Goal: Browse casually

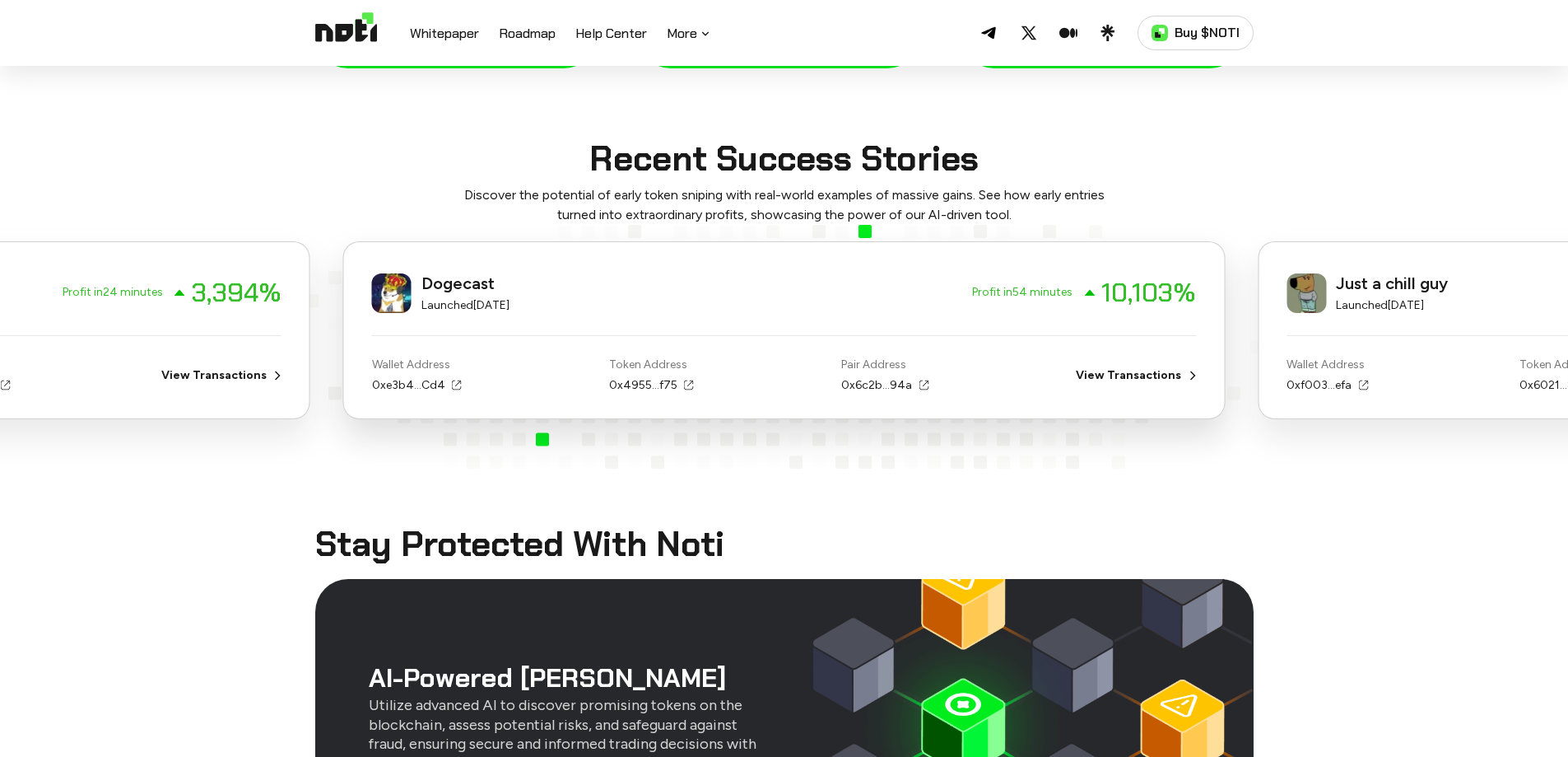
scroll to position [1812, 0]
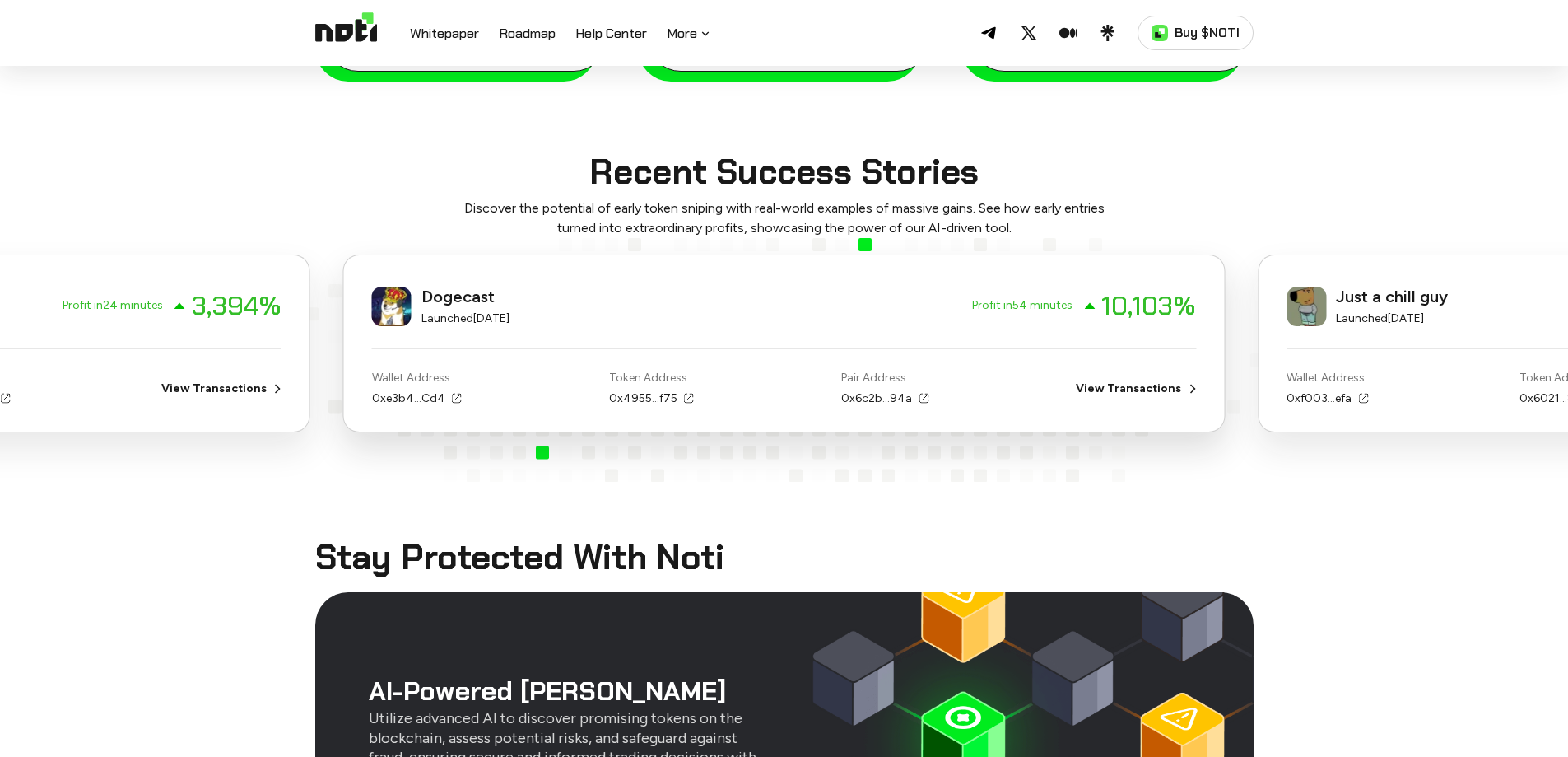
click at [520, 430] on div "Dogecast Launched [DATE] Profit in 54 minutes 10,103 % Wallet Address 0xe3b4...…" at bounding box center [784, 359] width 882 height 243
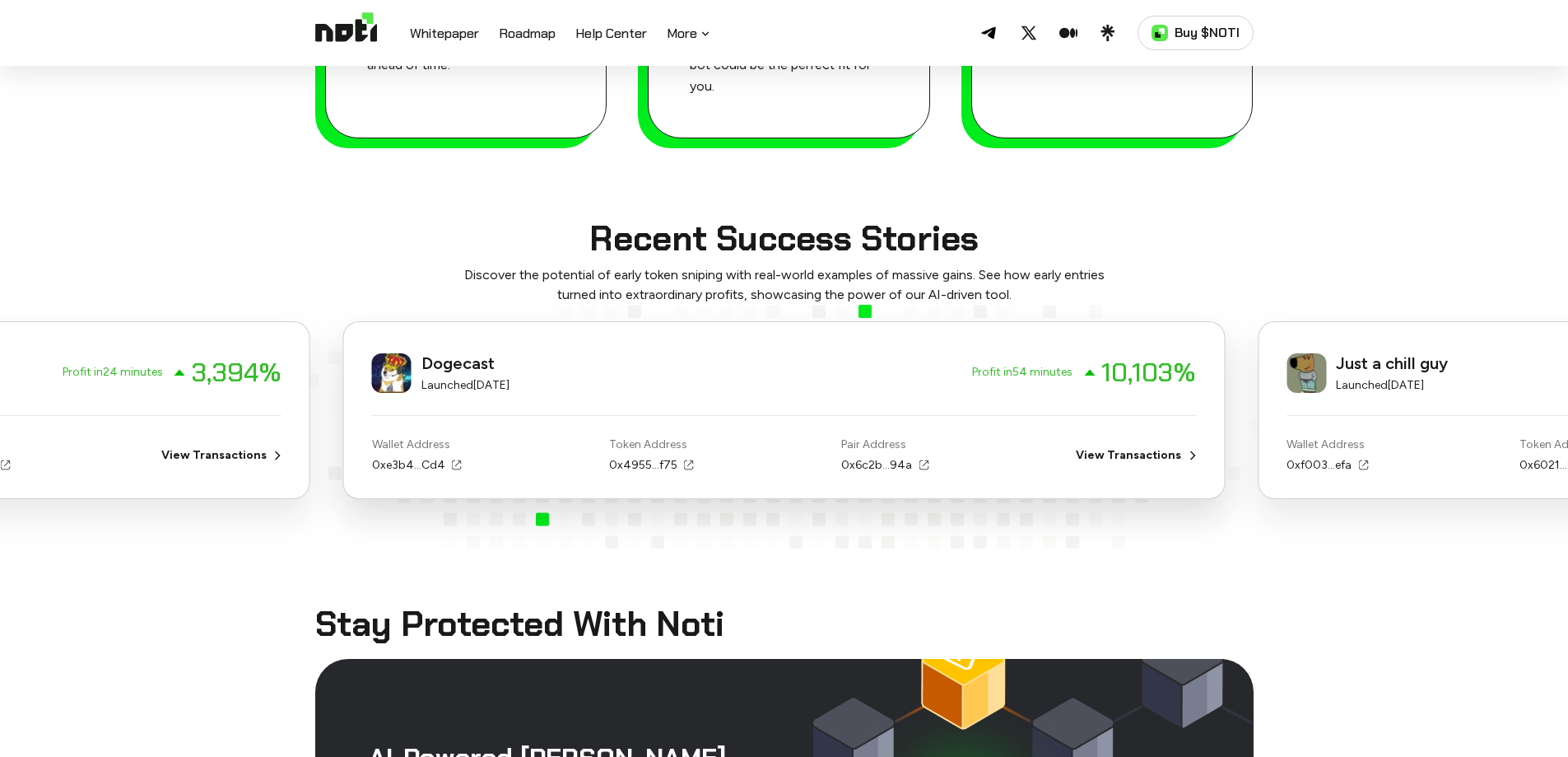
scroll to position [1730, 0]
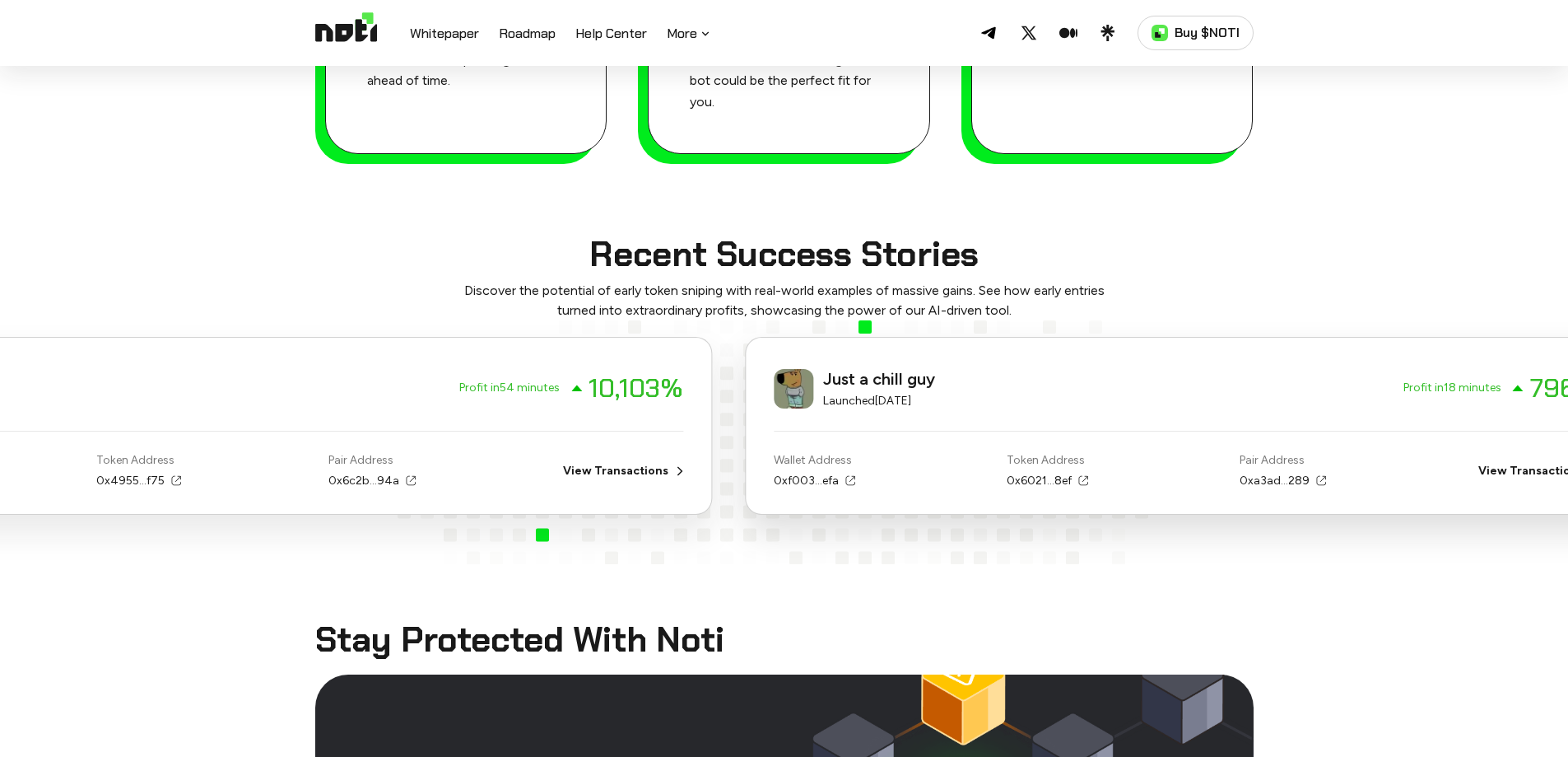
click at [234, 366] on div "Dogecast Launched [DATE] Profit in 54 minutes 10,103 %" at bounding box center [271, 388] width 824 height 45
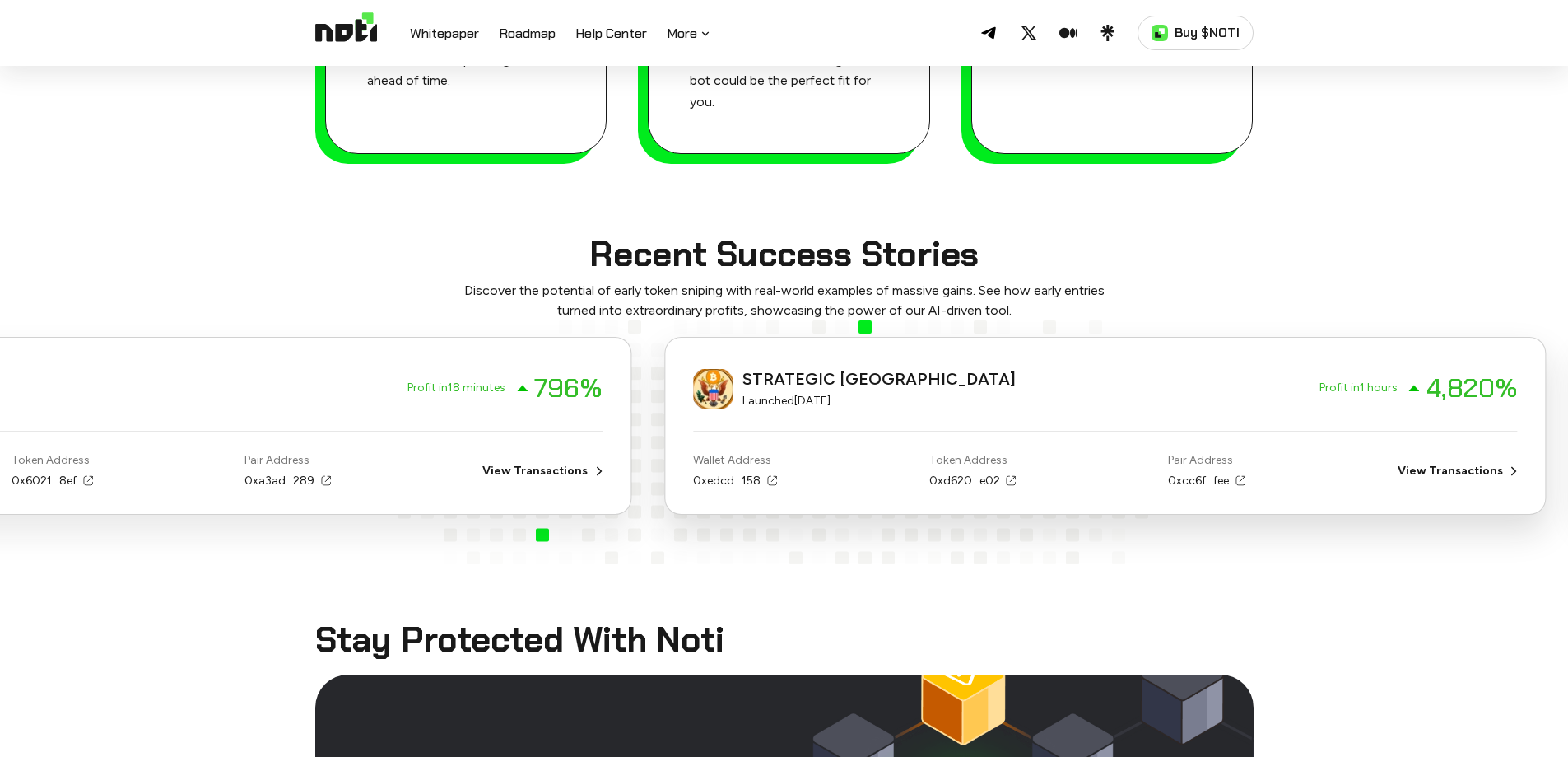
click at [361, 372] on div "Just a chill guy Launched [DATE] Profit in 18 minutes 796 % Wallet Address 0xf0…" at bounding box center [191, 425] width 882 height 177
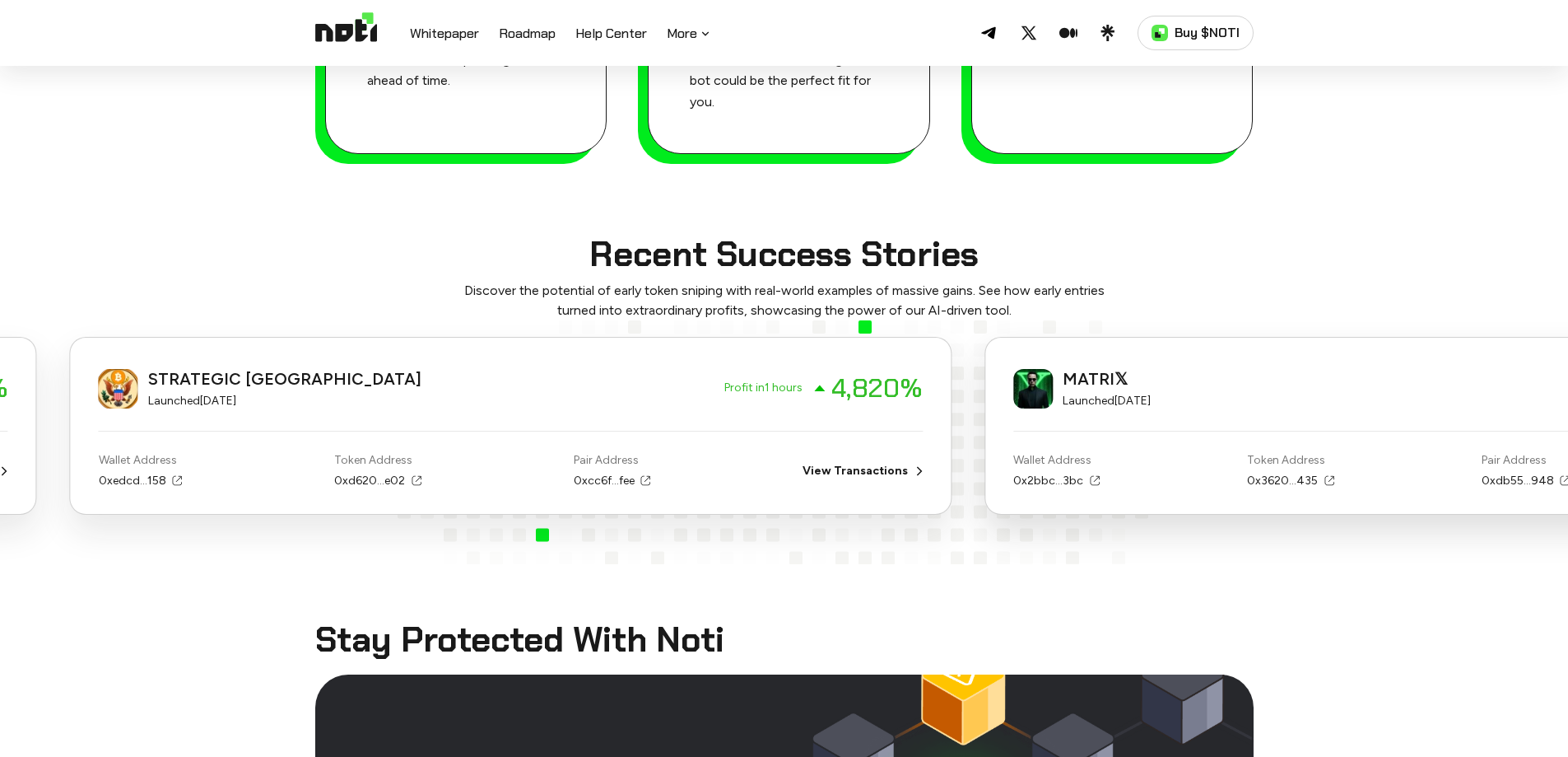
click at [399, 369] on div "STRATEGIC BITCOIN RESERVE Launched [DATE] Profit in 1 hours 4,820 %" at bounding box center [511, 388] width 824 height 45
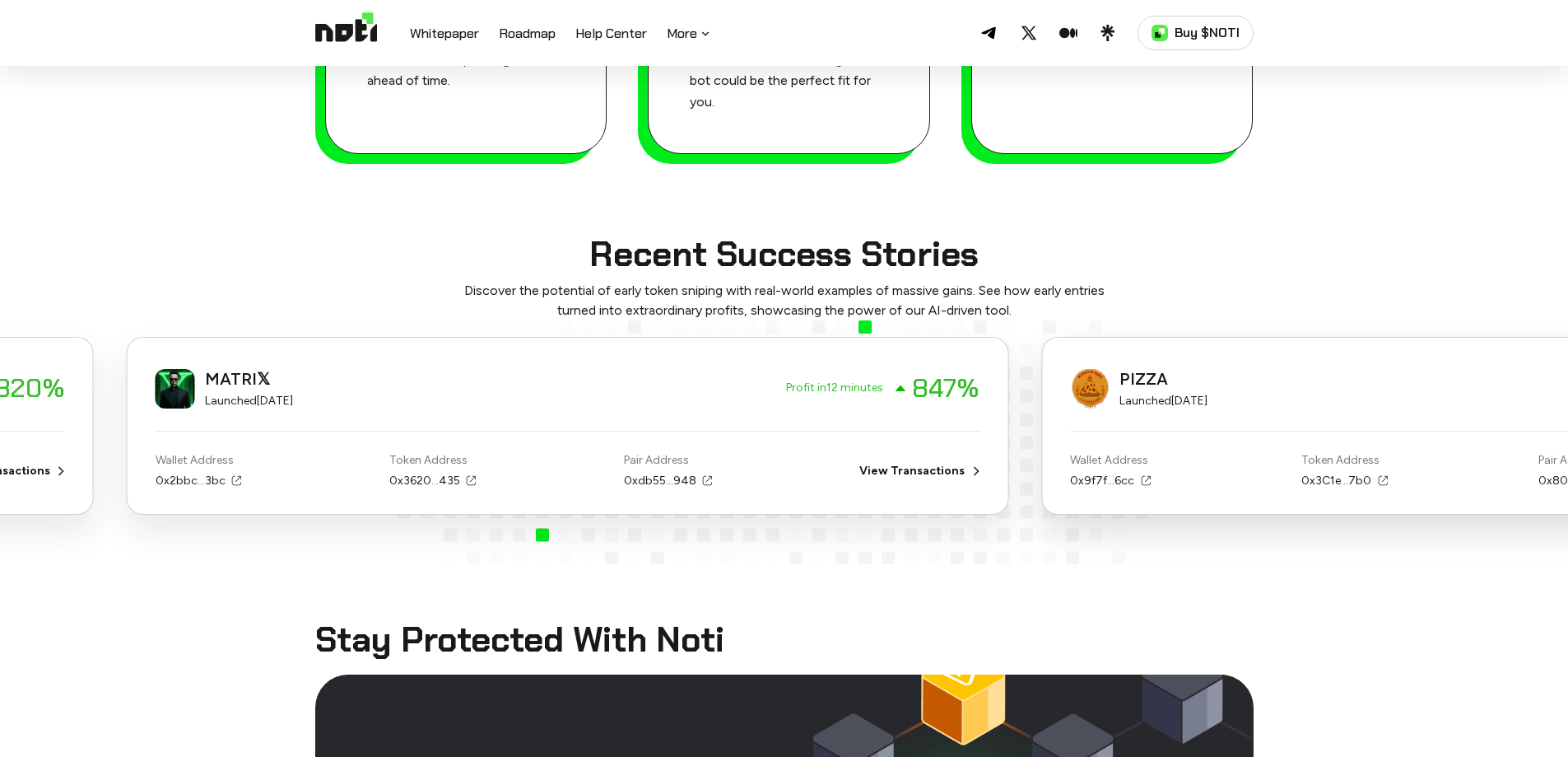
click at [682, 395] on div "MATRI𝕏 Launched [DATE] Profit in 12 minutes 847 % Wallet Address 0x2bbc...3bc T…" at bounding box center [568, 425] width 882 height 177
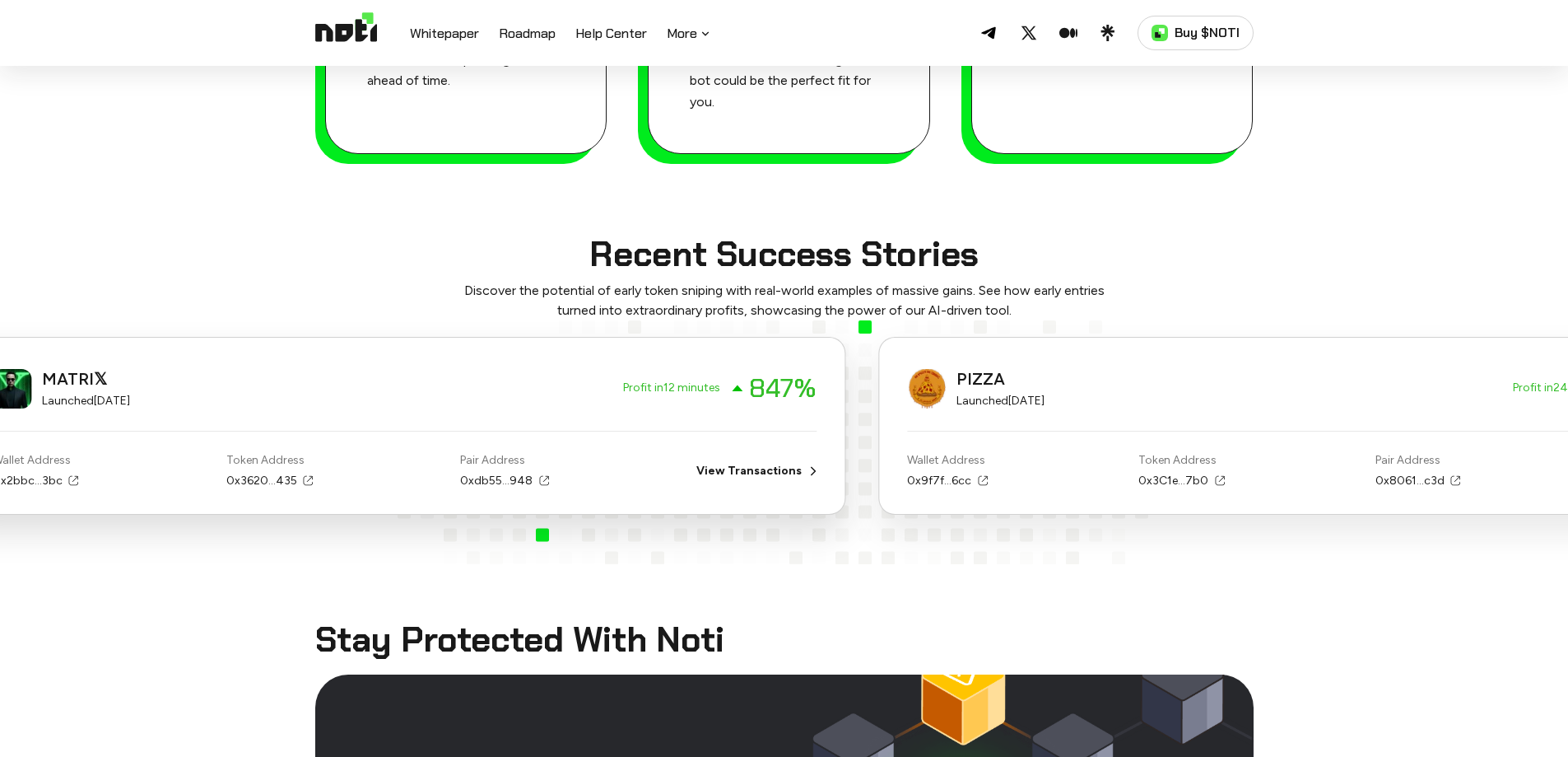
click at [878, 384] on div "PIZZA Launched [DATE] Profit in 24 minutes 3,394 % Wallet Address 0x9f7f...6cc …" at bounding box center [1319, 425] width 882 height 177
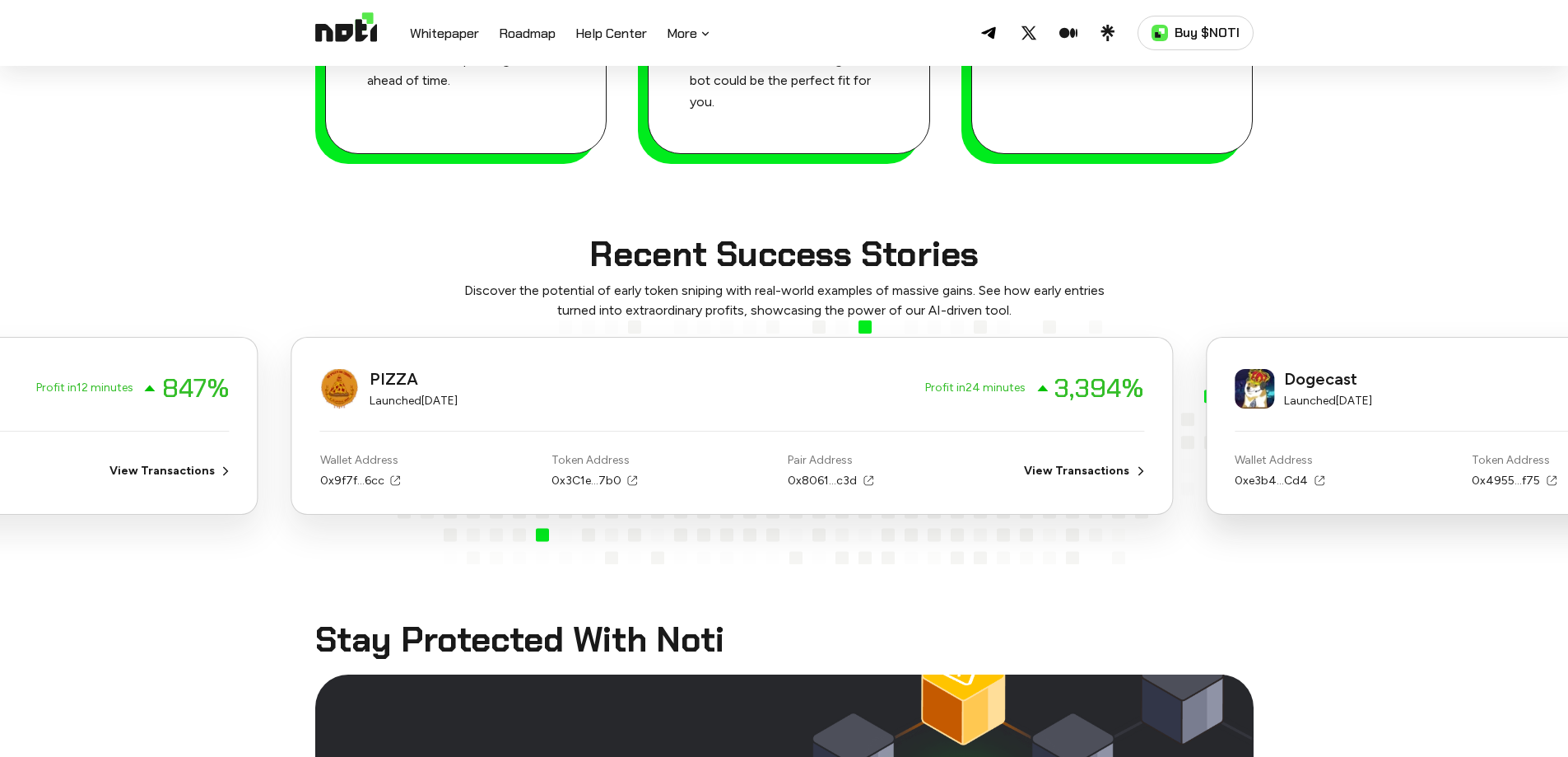
click at [669, 388] on div "PIZZA Launched [DATE] Profit in 24 minutes 3,394 % Wallet Address 0x9f7f...6cc …" at bounding box center [732, 425] width 882 height 177
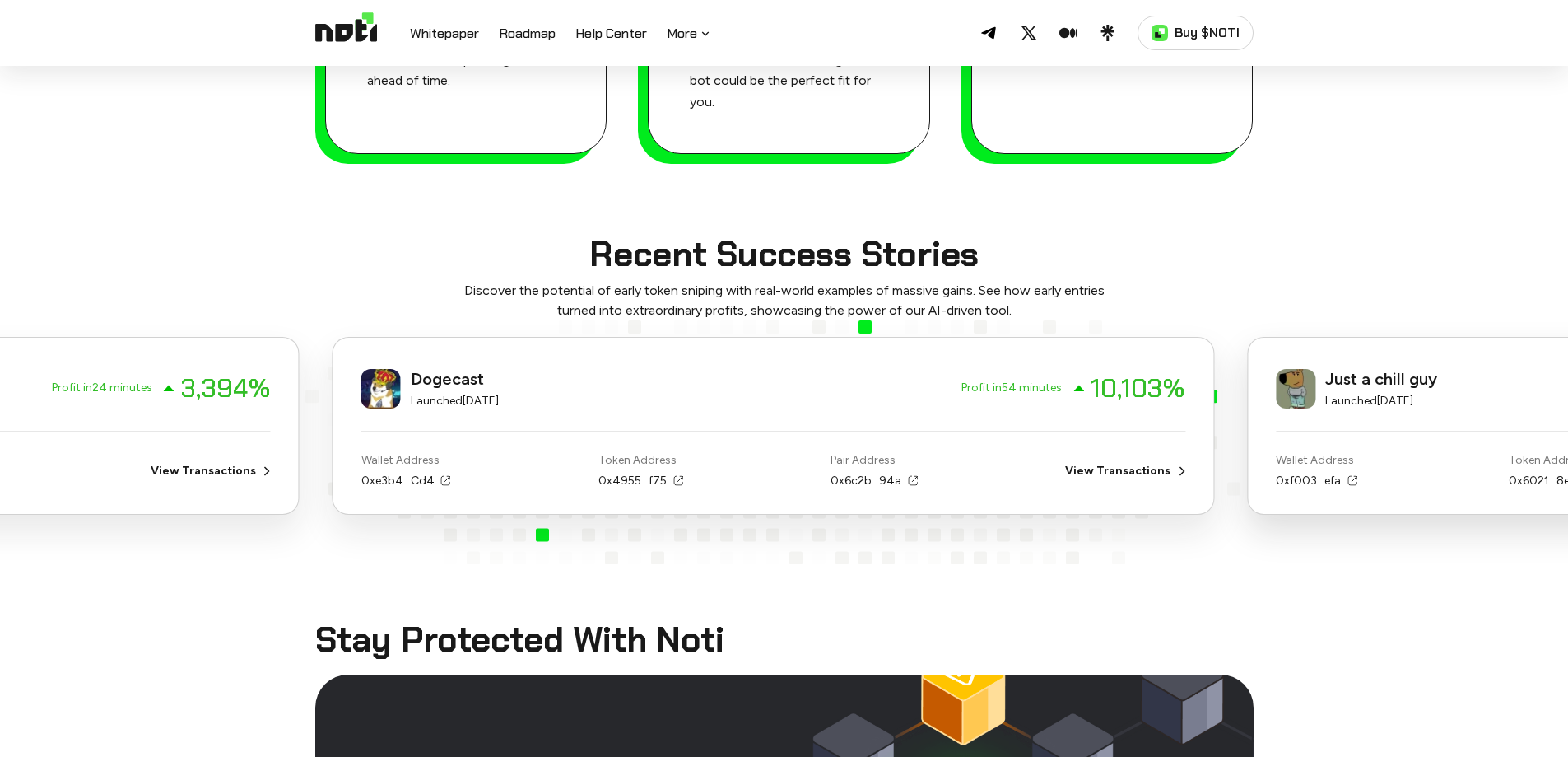
click at [809, 394] on div "Dogecast Launched [DATE] Profit in 54 minutes 10,103 % Wallet Address 0xe3b4...…" at bounding box center [773, 425] width 882 height 177
click at [1287, 388] on div "Just a chill guy Launched [DATE]" at bounding box center [1368, 388] width 161 height 45
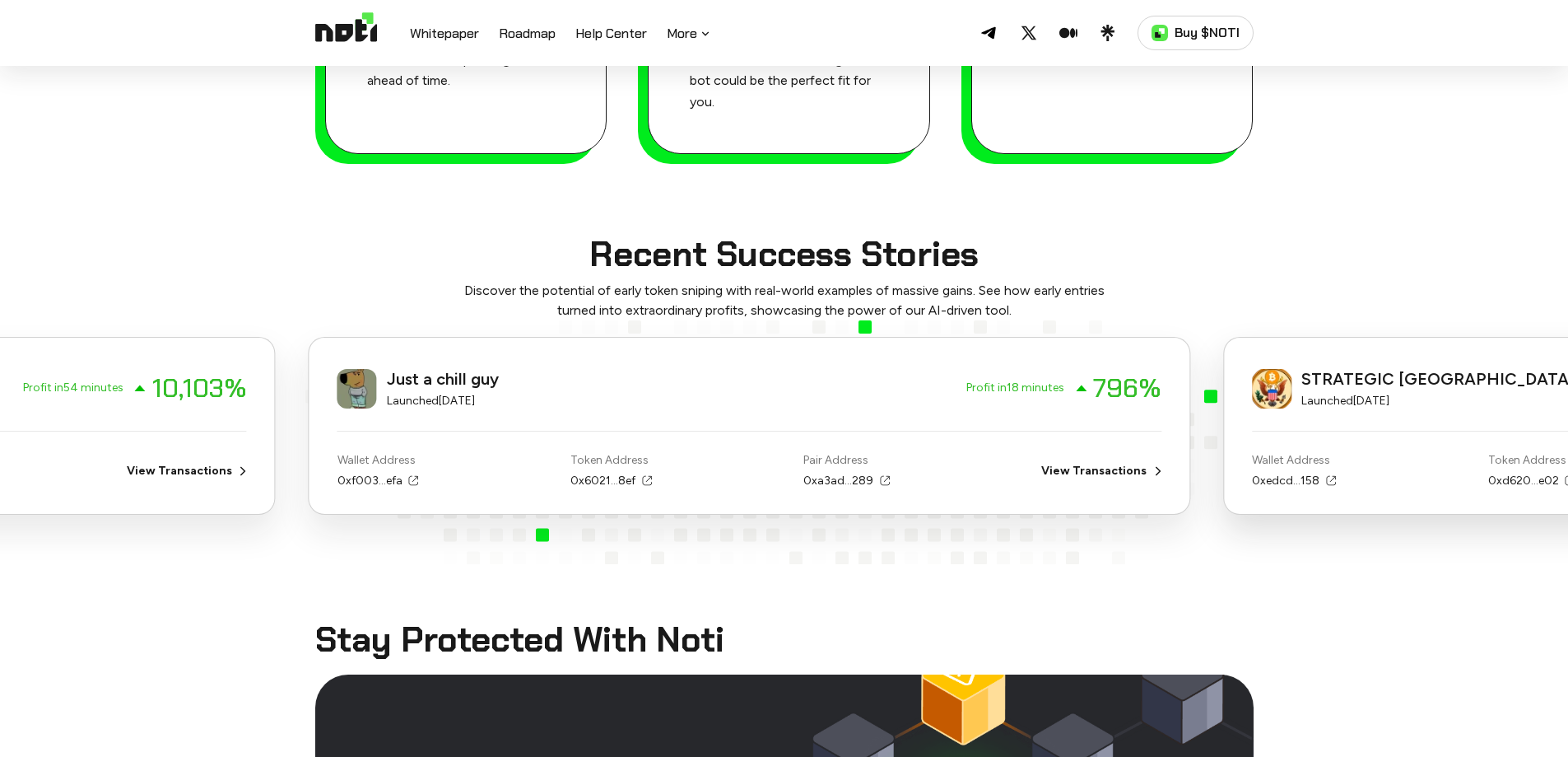
click at [1115, 404] on div "Just a chill guy Launched [DATE] Profit in 18 minutes 796 % Wallet Address 0xf0…" at bounding box center [750, 425] width 882 height 177
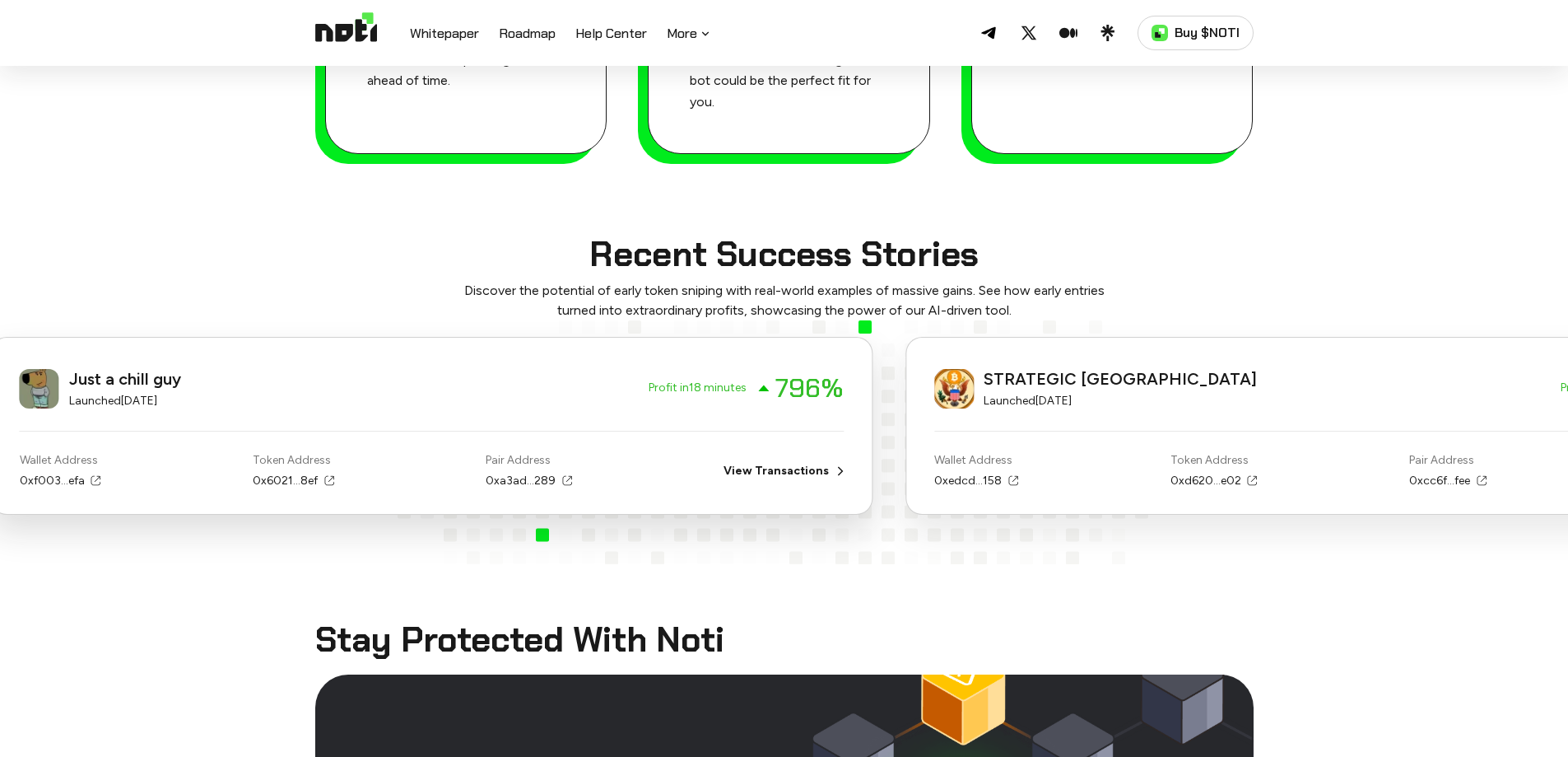
click at [664, 367] on div "Just a chill guy Launched [DATE] Profit in 18 minutes 796 % Wallet Address 0xf0…" at bounding box center [431, 425] width 882 height 177
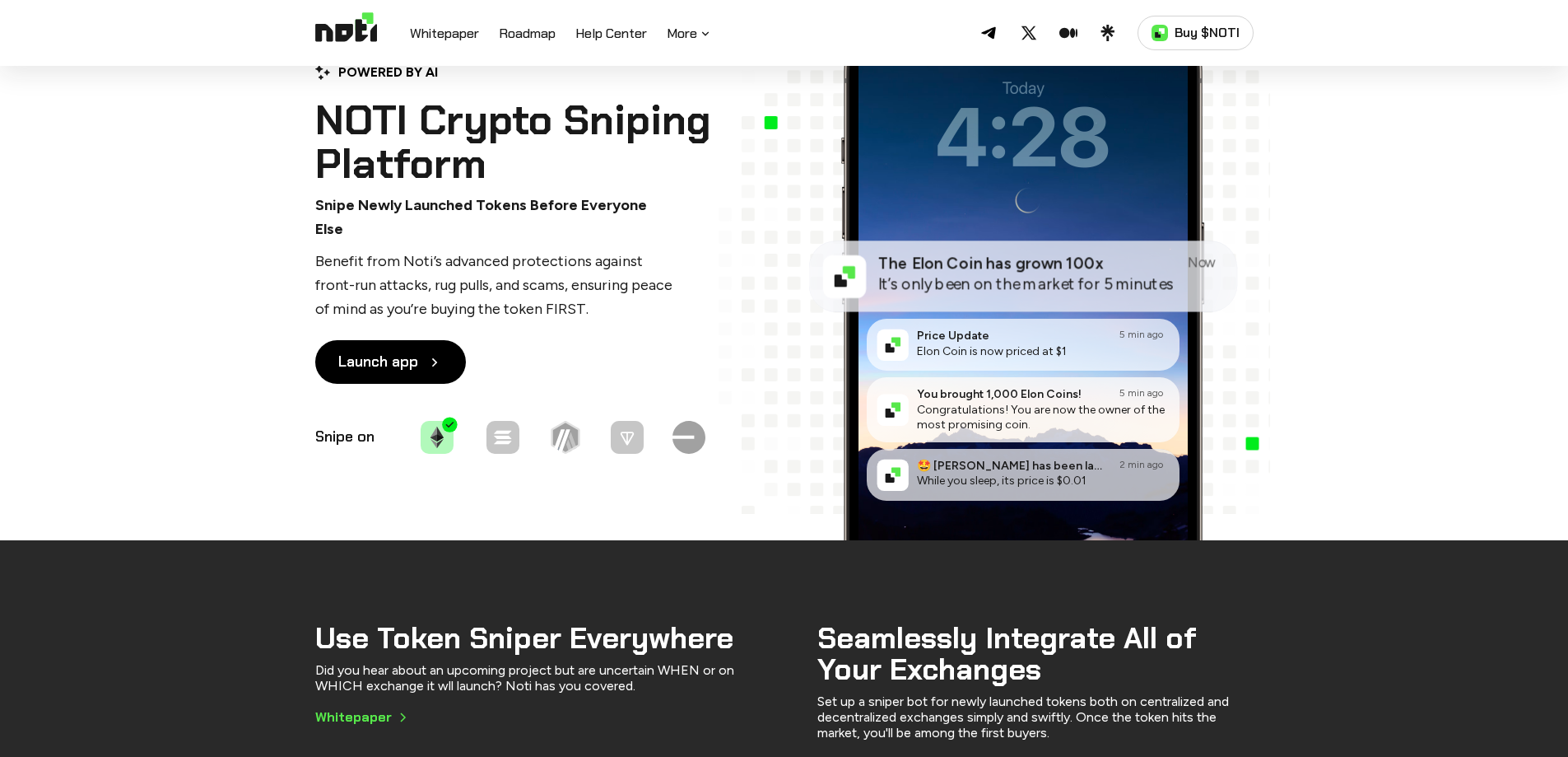
scroll to position [0, 0]
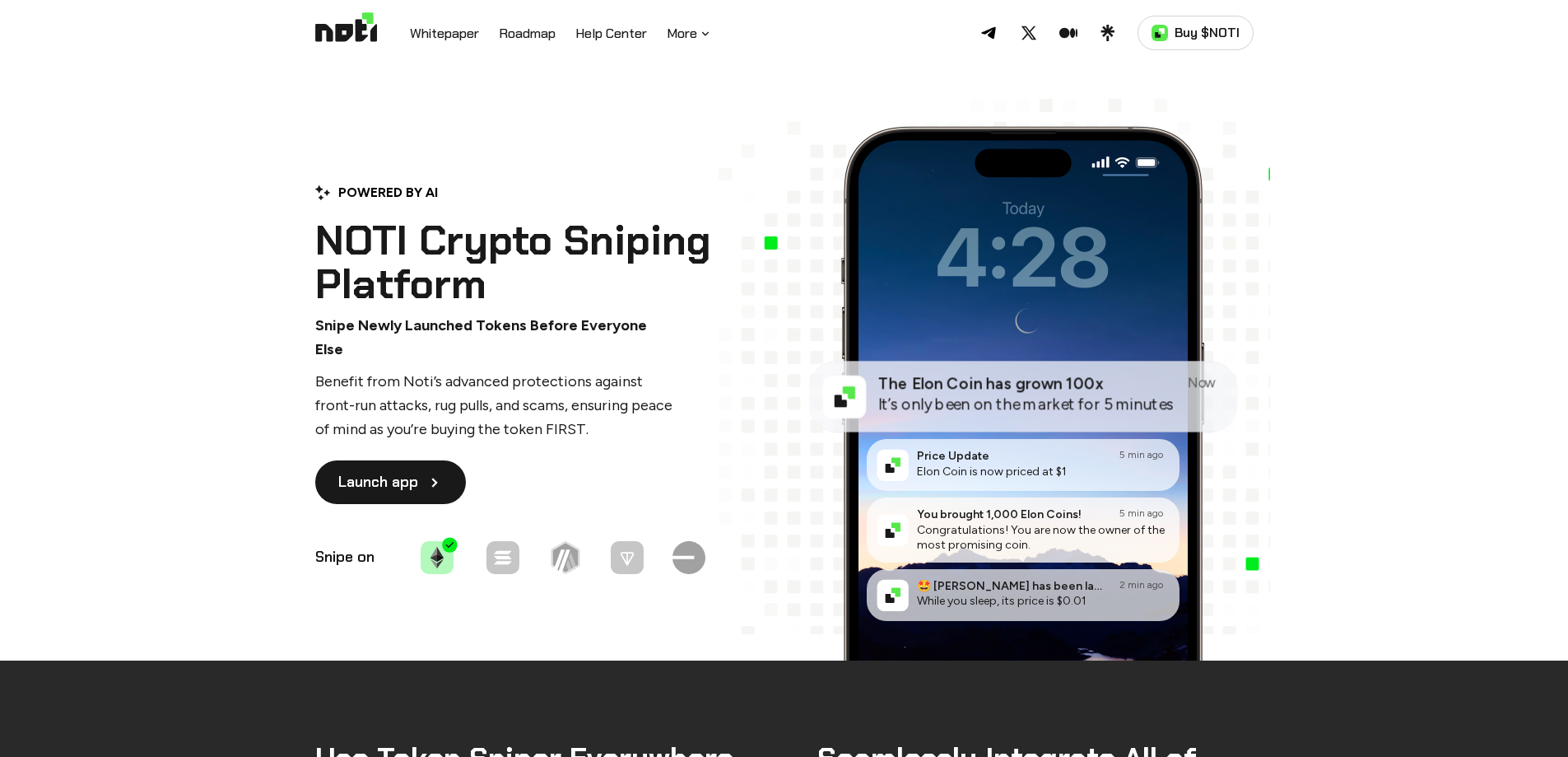
click at [435, 474] on icon at bounding box center [435, 482] width 16 height 16
